Goal: Task Accomplishment & Management: Manage account settings

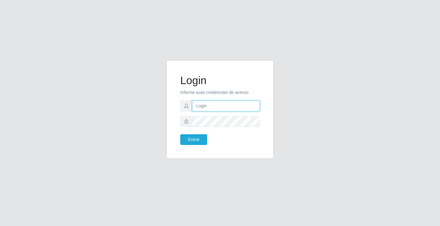
drag, startPoint x: 0, startPoint y: 0, endPoint x: 213, endPoint y: 107, distance: 238.5
click at [213, 107] on input "text" at bounding box center [226, 106] width 68 height 11
type input "[PERSON_NAME]"
click at [180, 134] on button "Entrar" at bounding box center [193, 139] width 27 height 11
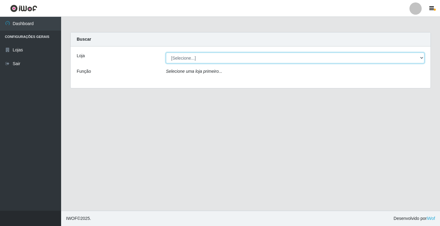
click at [197, 53] on select "[Selecione...] Ideal - Conceição" at bounding box center [295, 58] width 259 height 11
select select "231"
click at [166, 53] on select "[Selecione...] Ideal - Conceição" at bounding box center [295, 58] width 259 height 11
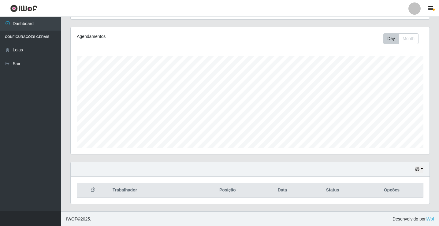
scroll to position [71, 0]
click at [415, 10] on div at bounding box center [414, 8] width 12 height 12
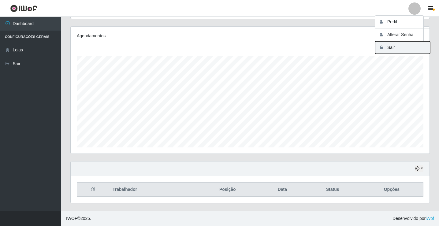
click at [398, 47] on button "Sair" at bounding box center [402, 47] width 55 height 13
